Goal: Check status

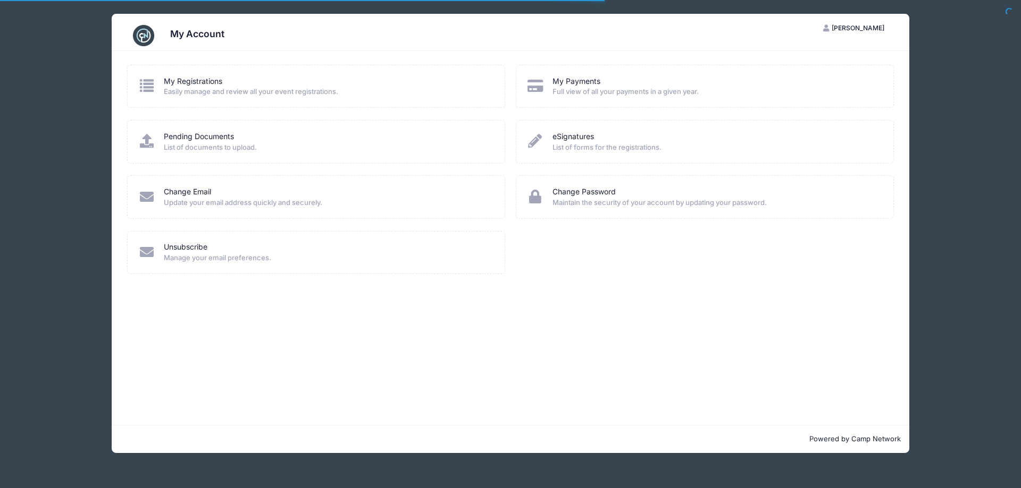
click at [633, 90] on span "Full view of all your payments in a given year." at bounding box center [715, 92] width 327 height 11
click at [534, 86] on icon at bounding box center [535, 86] width 18 height 14
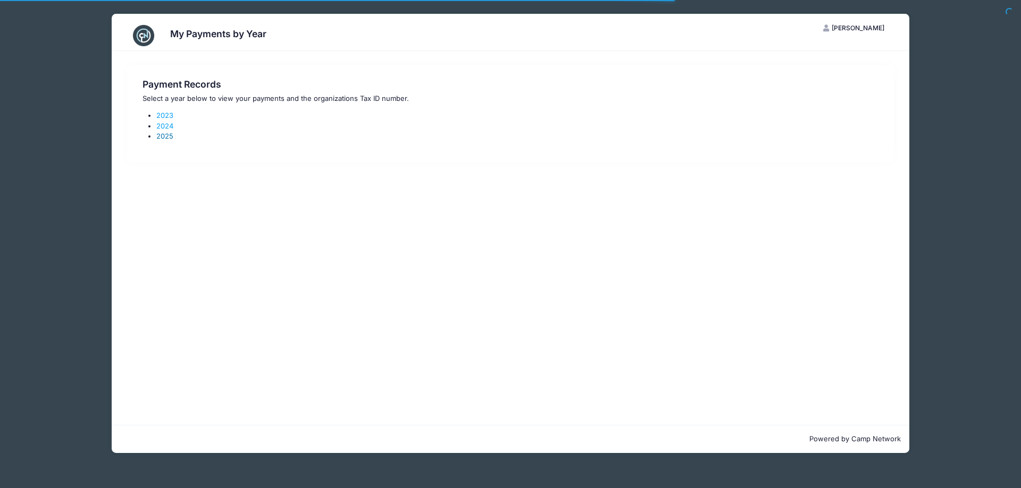
click at [164, 136] on link "2025" at bounding box center [164, 136] width 17 height 9
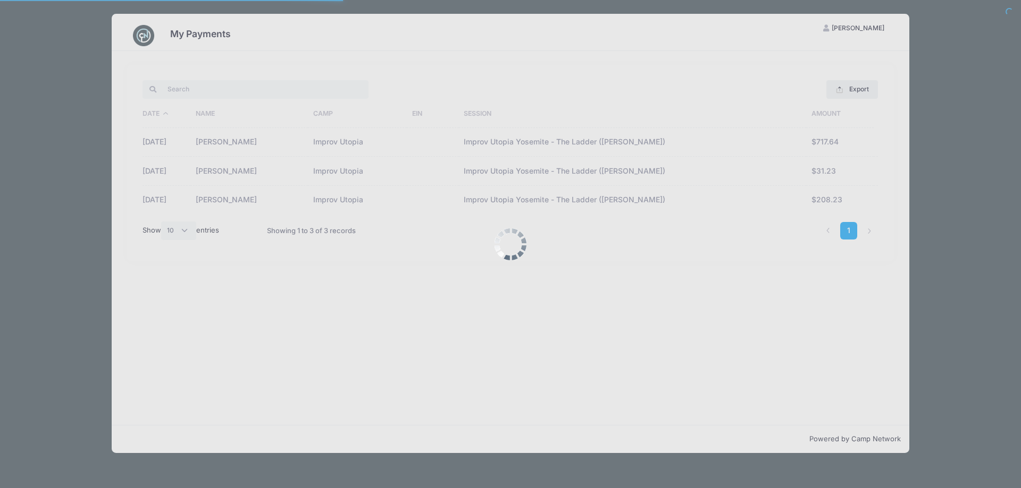
select select "10"
